Goal: Task Accomplishment & Management: Complete application form

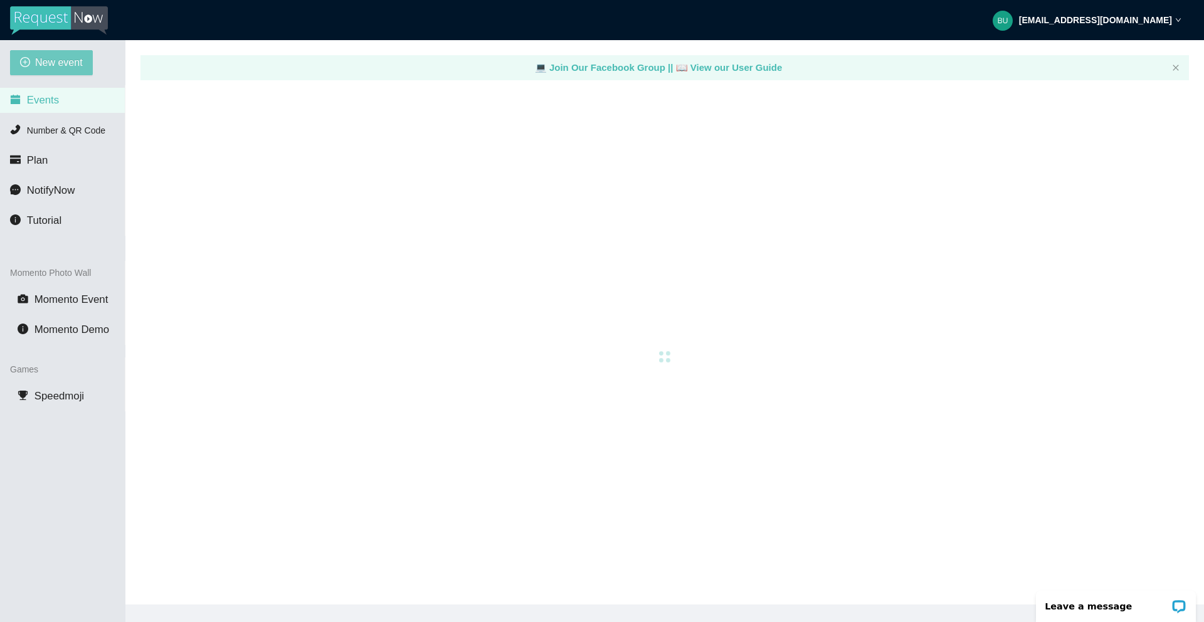
click at [68, 64] on span "New event" at bounding box center [59, 63] width 48 height 16
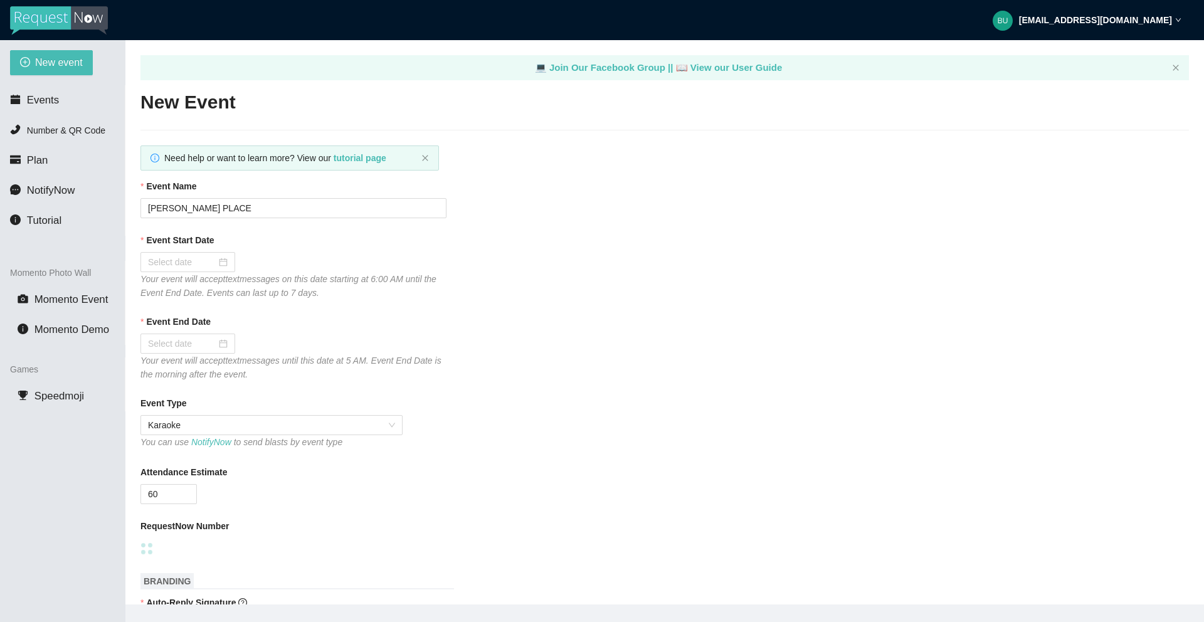
type textarea "[URL][DOMAIN_NAME]"
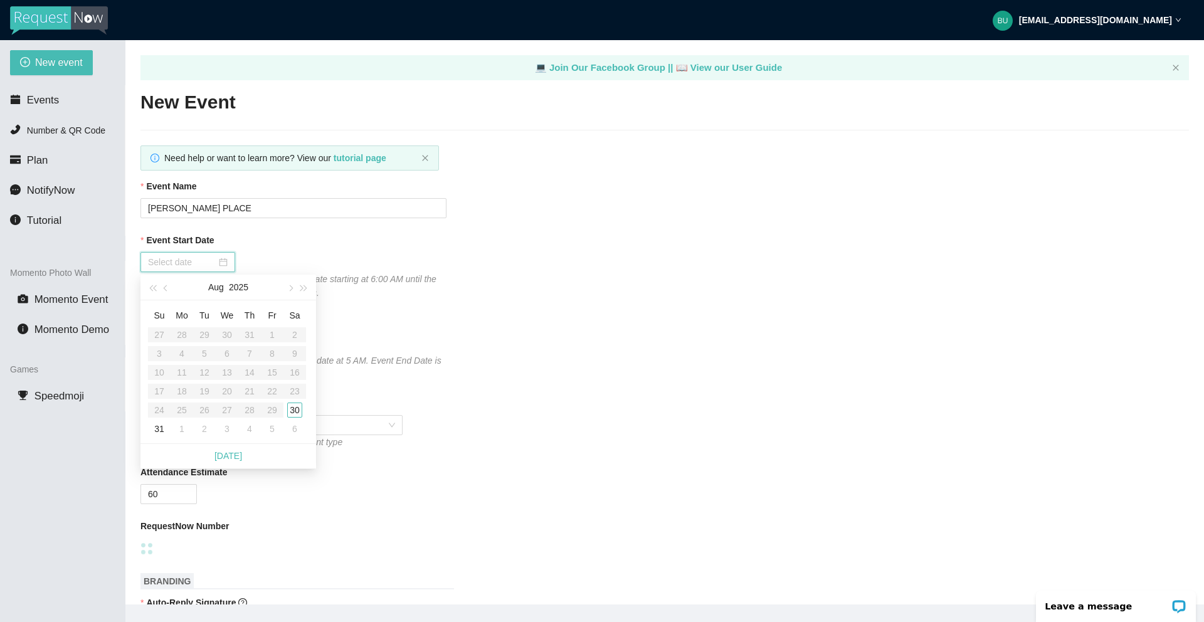
click at [187, 258] on input "Event Start Date" at bounding box center [182, 262] width 68 height 14
type input "[DATE]"
click at [295, 406] on div "30" at bounding box center [294, 409] width 15 height 15
type input "[DATE]"
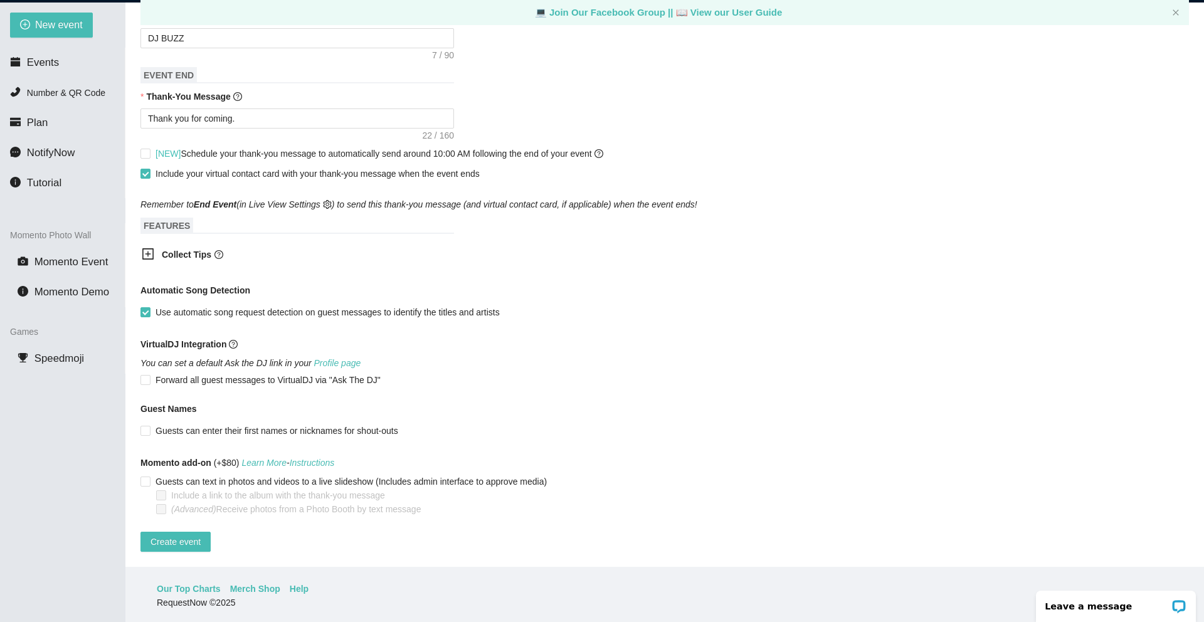
scroll to position [40, 0]
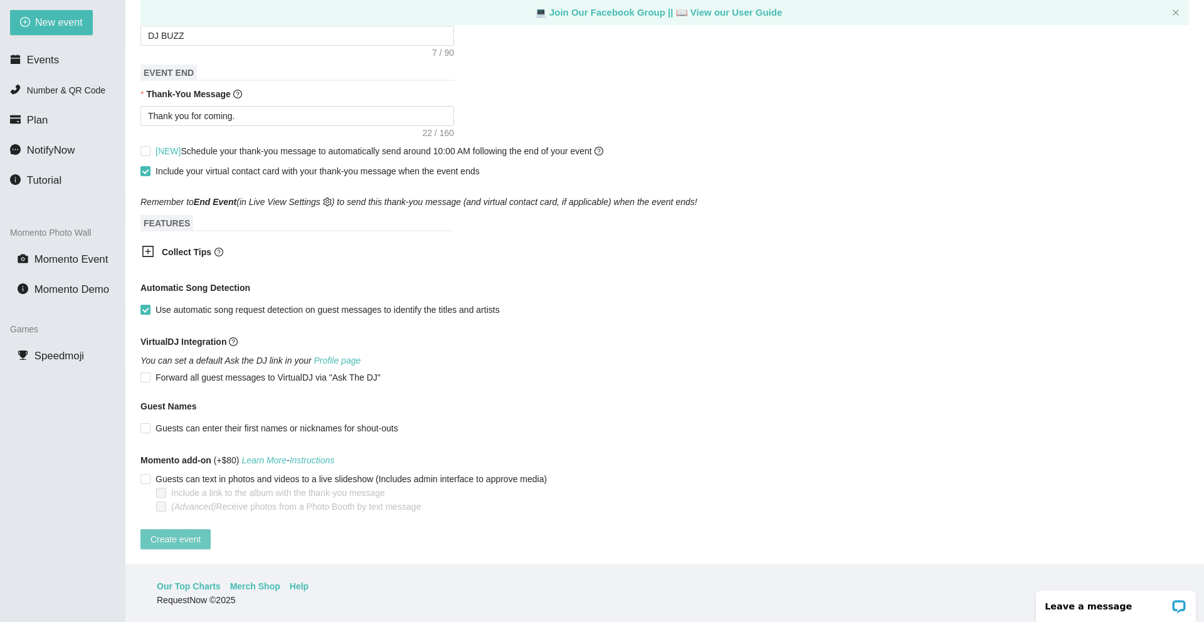
click at [164, 532] on span "Create event" at bounding box center [175, 539] width 50 height 14
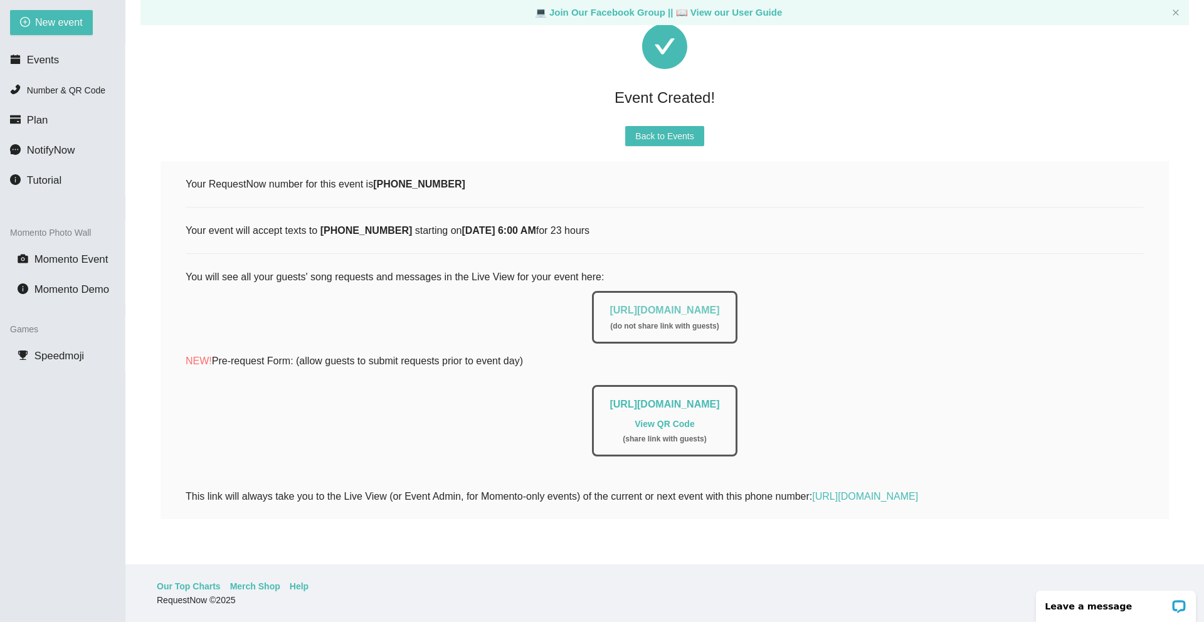
click at [629, 305] on link "[URL][DOMAIN_NAME]" at bounding box center [664, 310] width 110 height 11
